Goal: Participate in discussion

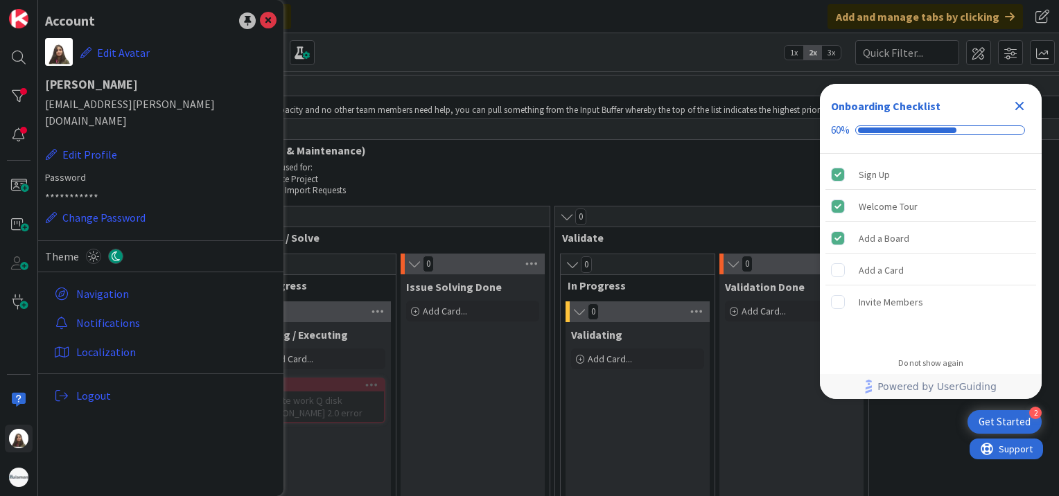
click at [351, 30] on div "Click our logo to show/hide this navigation Add and manage tabs by clicking" at bounding box center [548, 16] width 1021 height 33
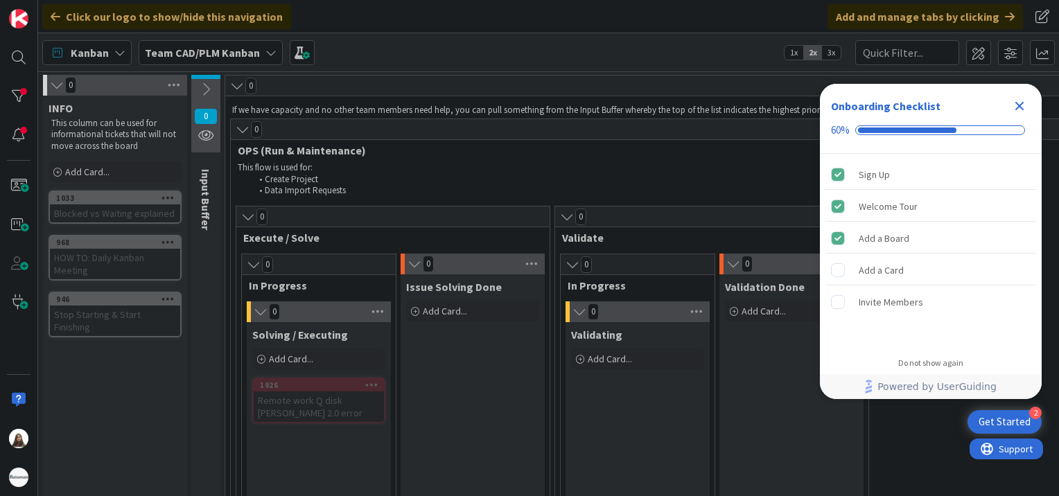
click at [1021, 107] on icon "Close Checklist" at bounding box center [1019, 106] width 9 height 9
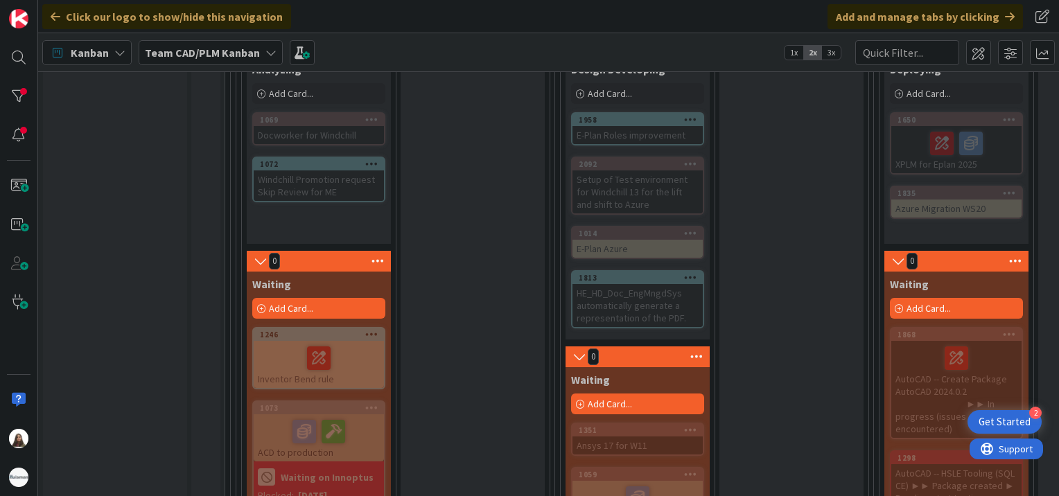
scroll to position [879, 0]
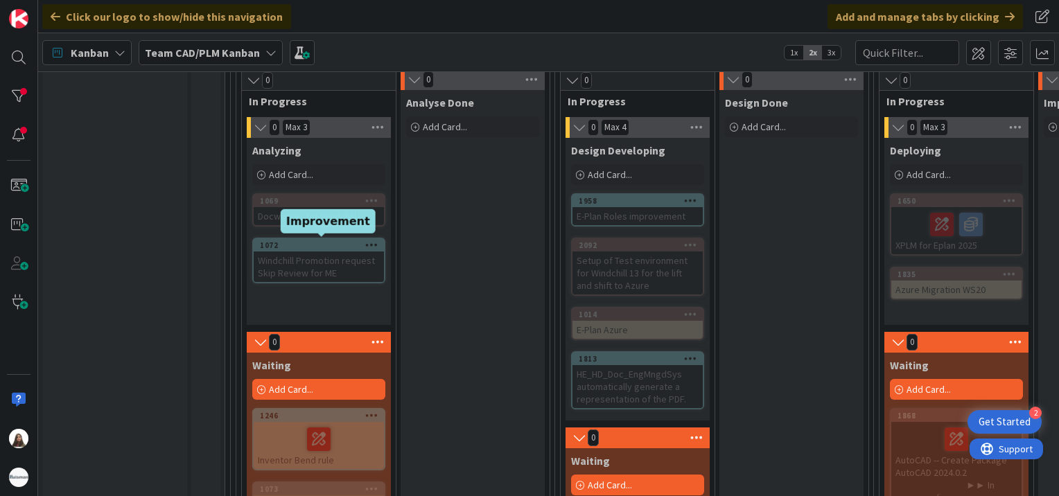
click at [309, 245] on div "1072" at bounding box center [322, 245] width 124 height 10
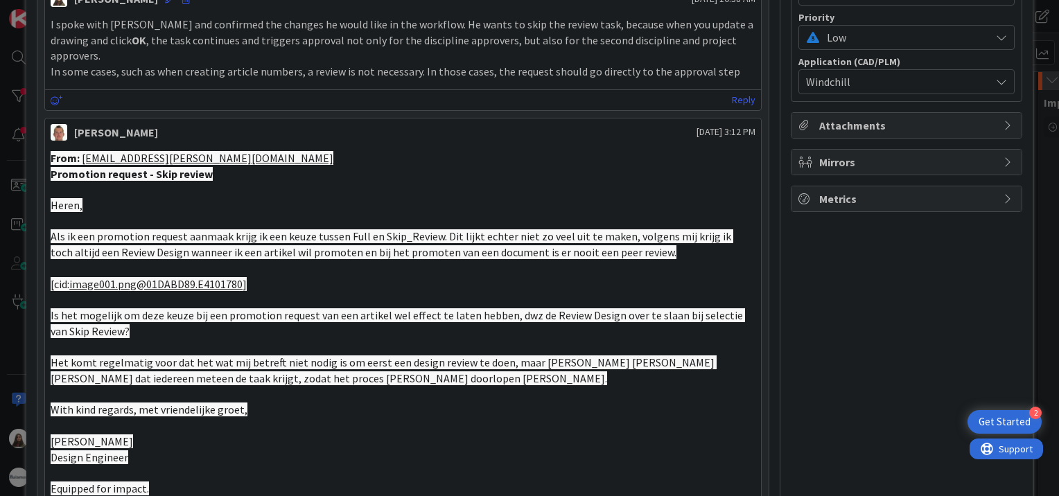
scroll to position [434, 0]
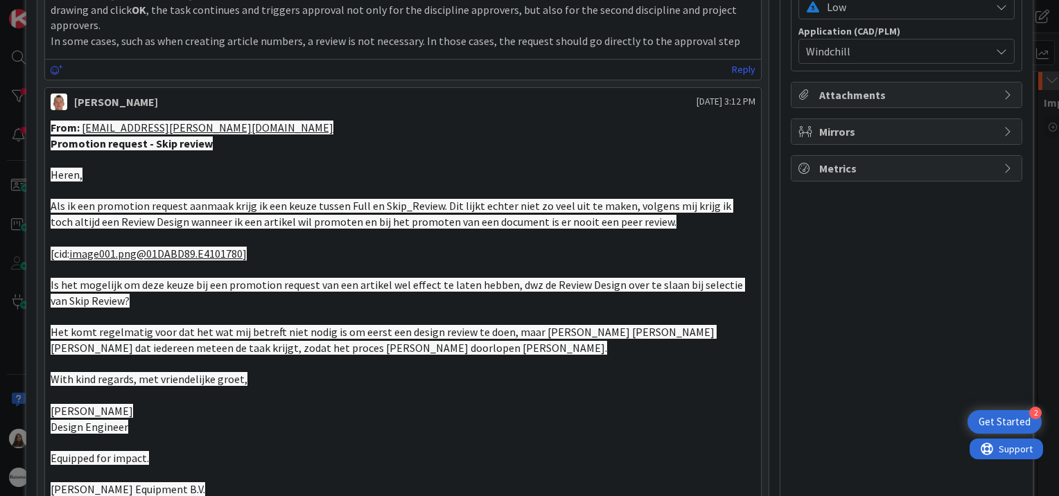
click at [256, 246] on p "[cid: image001.png@01DABD89.E4101780 ]" at bounding box center [403, 254] width 705 height 16
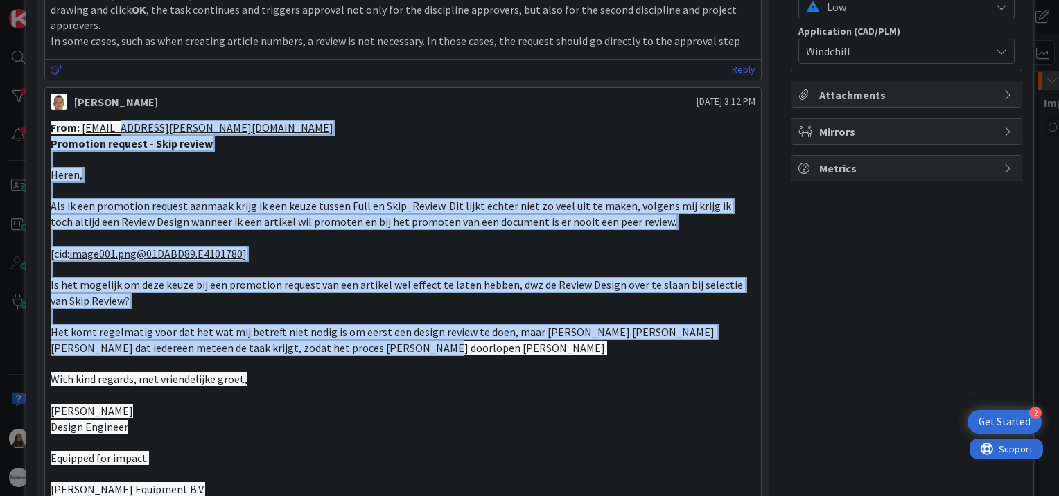
drag, startPoint x: 334, startPoint y: 335, endPoint x: 119, endPoint y: 103, distance: 316.3
click at [119, 120] on div "From: [EMAIL_ADDRESS][PERSON_NAME][DOMAIN_NAME] Promotion request - Skip review…" at bounding box center [403, 372] width 705 height 504
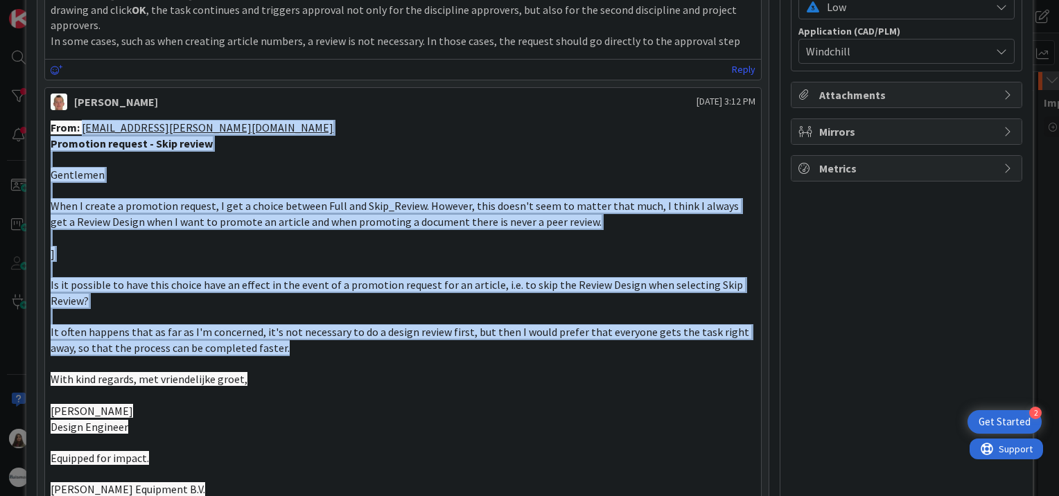
click at [238, 246] on p "]" at bounding box center [403, 254] width 705 height 16
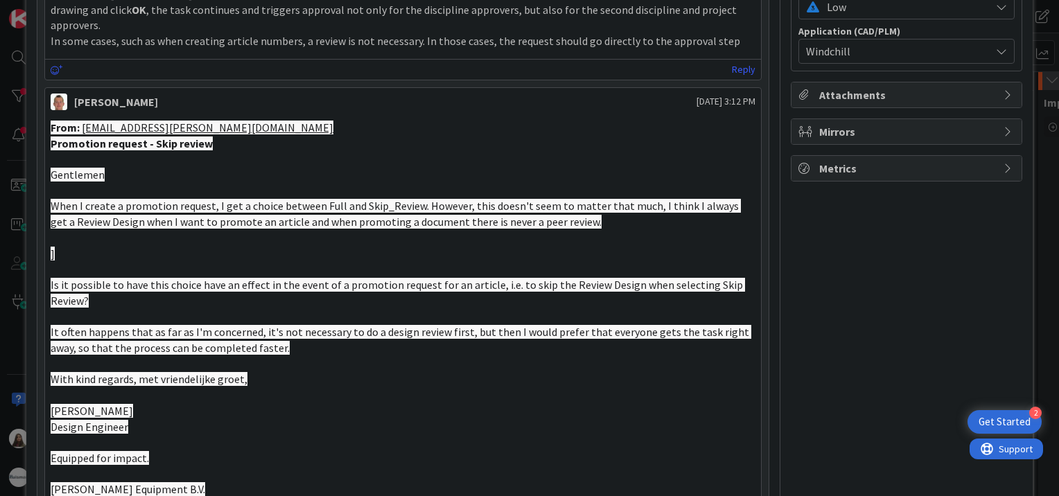
click at [635, 151] on p at bounding box center [403, 159] width 705 height 16
drag, startPoint x: 635, startPoint y: 146, endPoint x: 321, endPoint y: 257, distance: 332.9
click at [321, 261] on p at bounding box center [403, 269] width 705 height 16
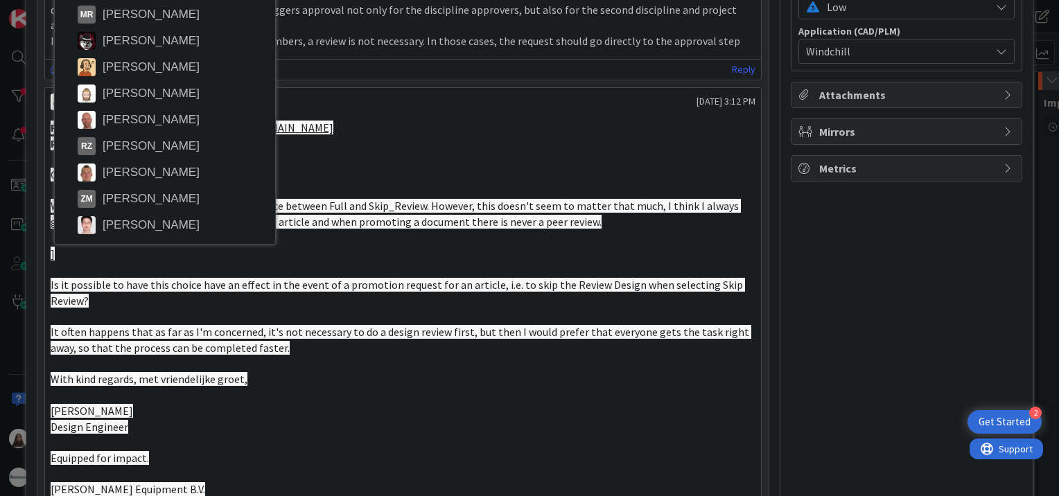
click at [194, 278] on span "Is it possible to have this choice have an effect in the event of a promotion r…" at bounding box center [398, 293] width 694 height 30
